Goal: Book appointment/travel/reservation

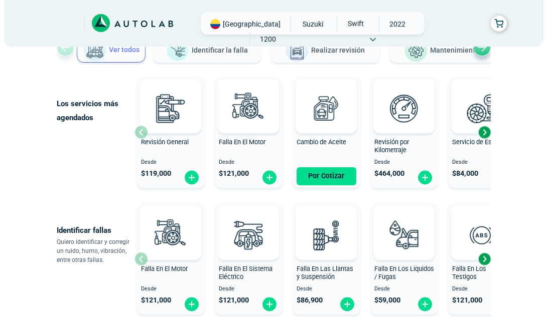
scroll to position [88, 0]
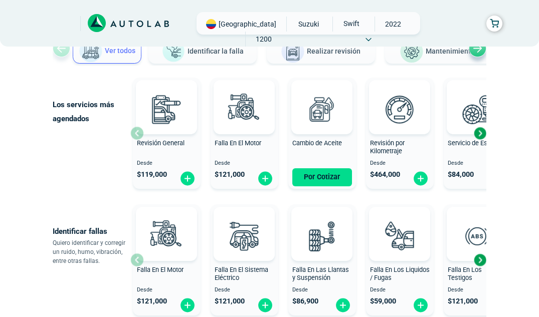
click at [407, 135] on div "Revisión por Kilometraje Desde $ 464,000" at bounding box center [400, 133] width 68 height 107
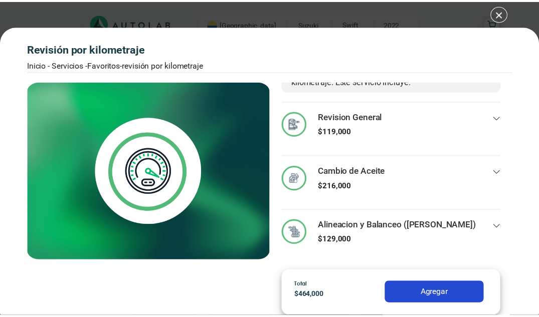
scroll to position [60, 0]
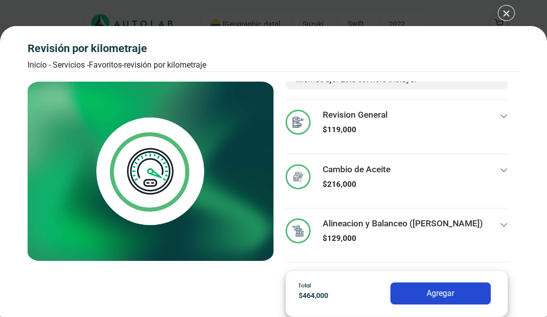
click at [451, 284] on button "Agregar" at bounding box center [440, 294] width 100 height 22
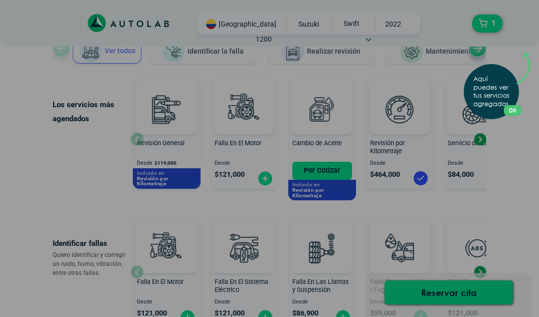
click at [516, 110] on button "OK" at bounding box center [513, 110] width 18 height 11
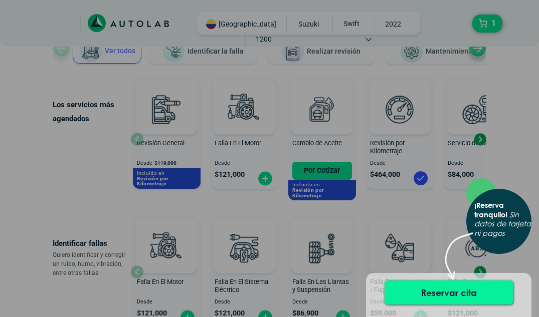
click at [428, 289] on button "Reservar cita" at bounding box center [449, 293] width 128 height 24
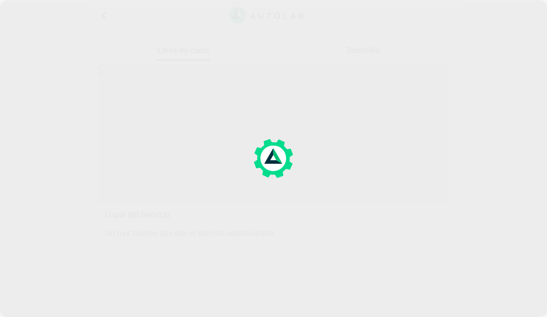
click at [428, 289] on div at bounding box center [273, 158] width 547 height 317
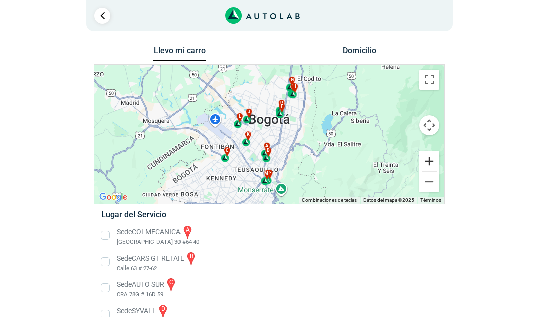
click at [430, 160] on button "Ampliar" at bounding box center [429, 161] width 20 height 20
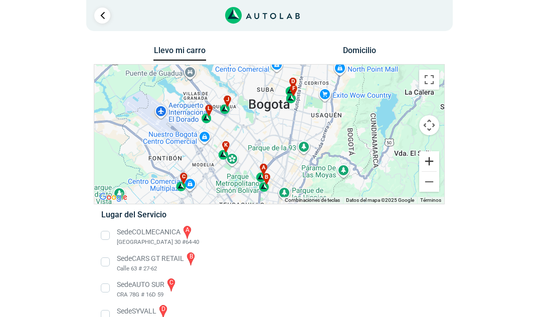
click at [430, 160] on button "Ampliar" at bounding box center [429, 161] width 20 height 20
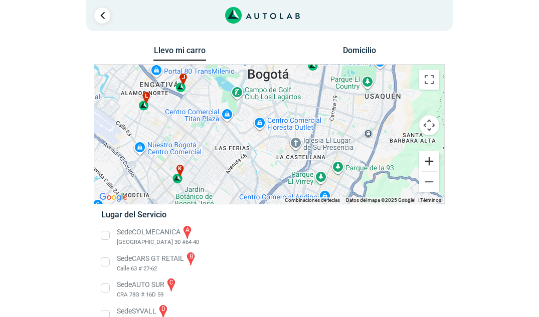
click at [430, 160] on button "Ampliar" at bounding box center [429, 161] width 20 height 20
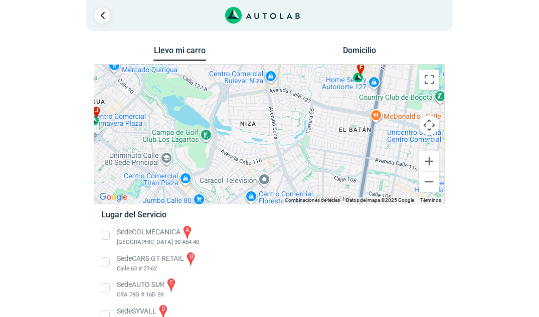
drag, startPoint x: 326, startPoint y: 97, endPoint x: 326, endPoint y: 181, distance: 83.3
click at [326, 181] on div "a b c d e f g" at bounding box center [269, 134] width 350 height 139
